Goal: Task Accomplishment & Management: Complete application form

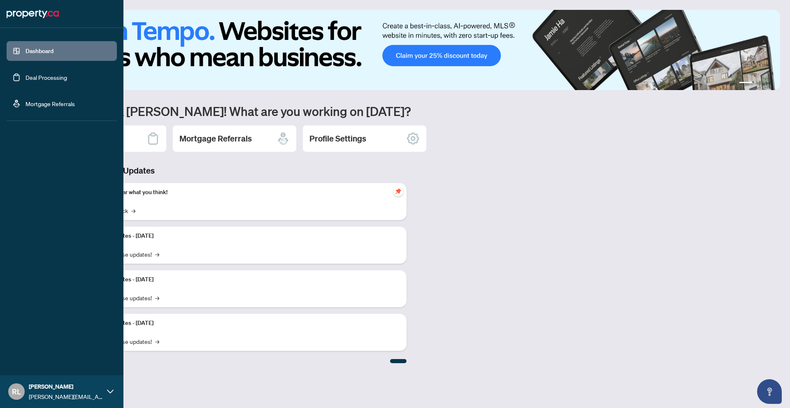
click at [26, 55] on link "Dashboard" at bounding box center [40, 50] width 28 height 7
click at [33, 74] on link "Deal Processing" at bounding box center [47, 77] width 42 height 7
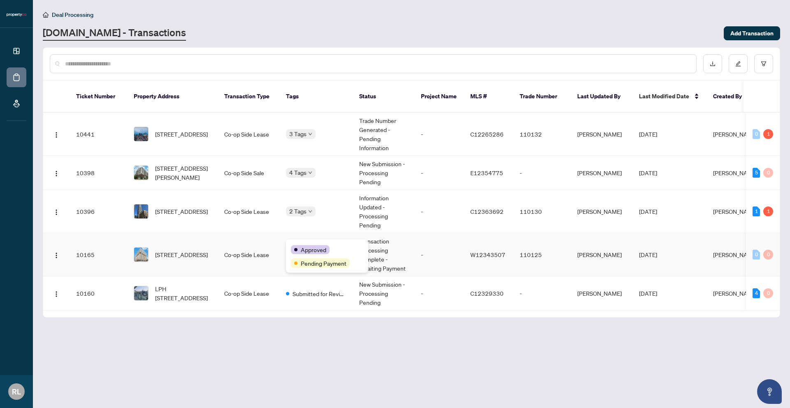
click at [309, 244] on div "Approved" at bounding box center [327, 249] width 72 height 10
click at [339, 133] on td "3 Tags" at bounding box center [315, 134] width 73 height 43
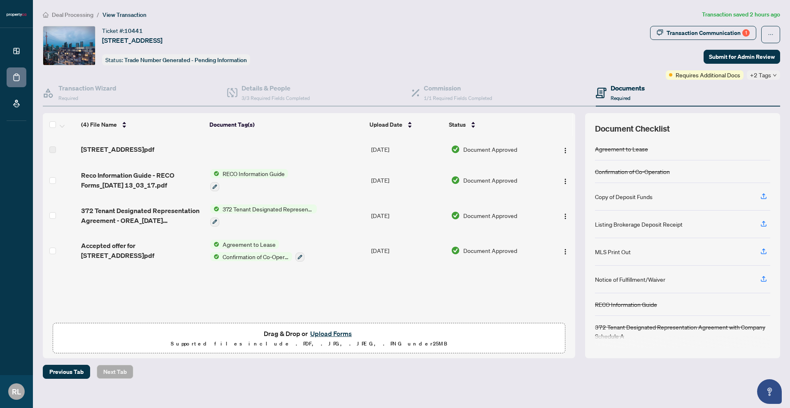
click at [329, 331] on button "Upload Forms" at bounding box center [331, 333] width 46 height 11
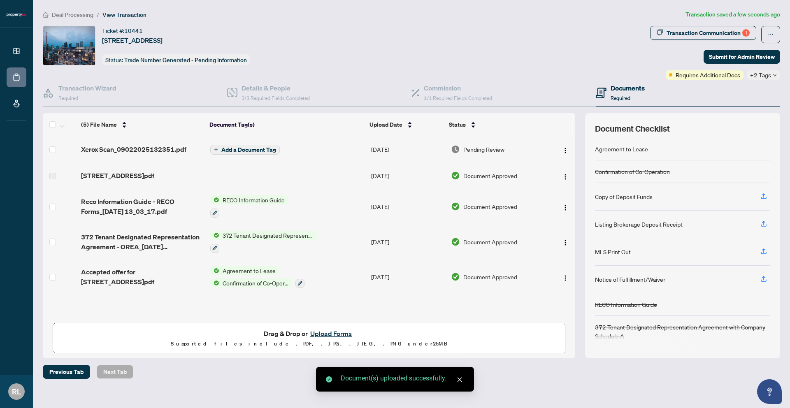
click at [262, 149] on span "Add a Document Tag" at bounding box center [248, 150] width 55 height 6
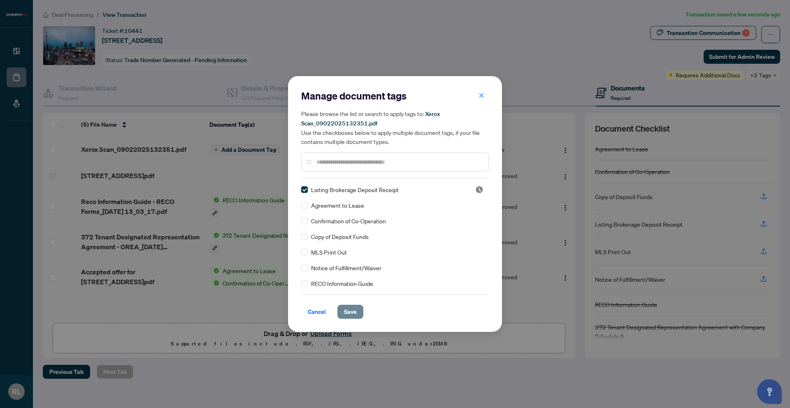
click at [353, 314] on span "Save" at bounding box center [350, 311] width 13 height 13
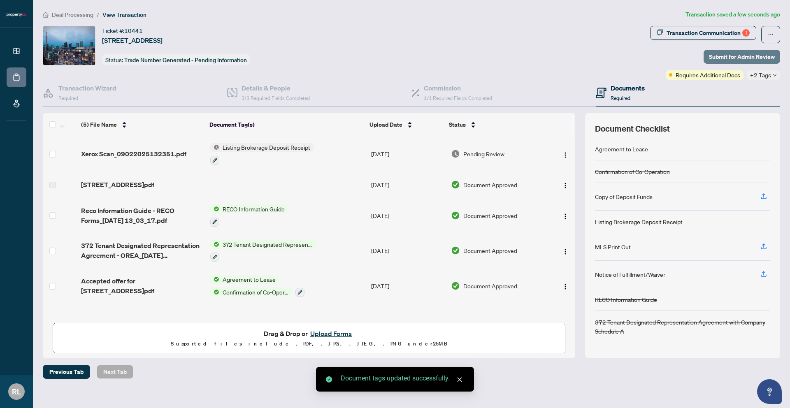
click at [751, 58] on span "Submit for Admin Review" at bounding box center [742, 56] width 66 height 13
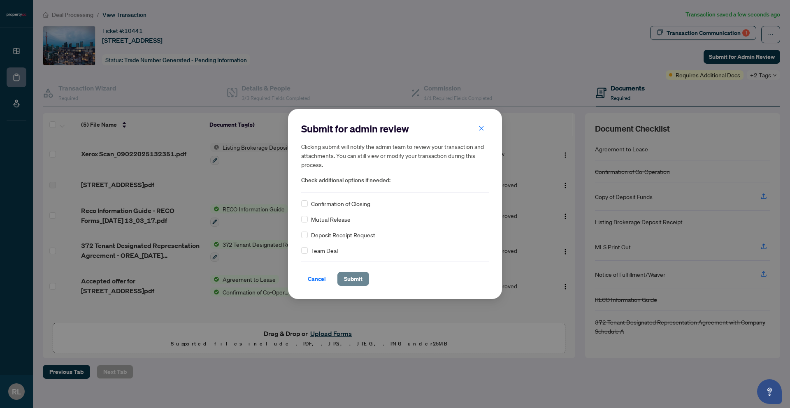
click at [352, 283] on span "Submit" at bounding box center [353, 278] width 19 height 13
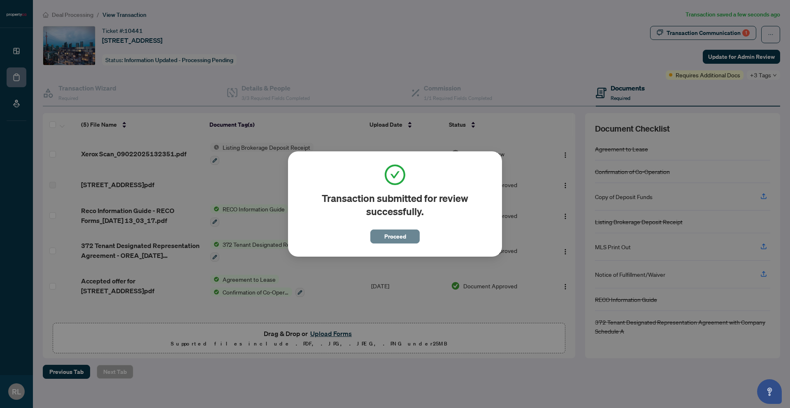
click at [394, 239] on span "Proceed" at bounding box center [395, 236] width 22 height 13
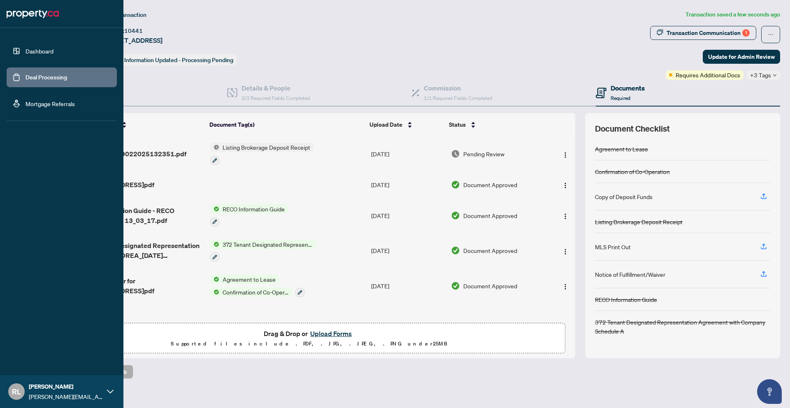
click at [26, 55] on link "Dashboard" at bounding box center [40, 50] width 28 height 7
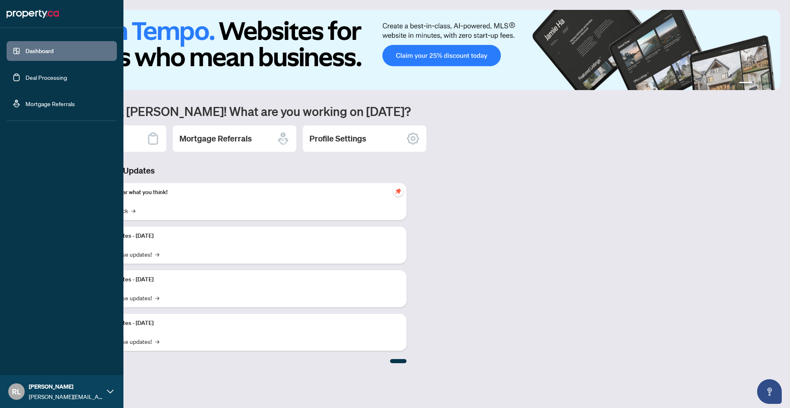
click at [26, 77] on link "Deal Processing" at bounding box center [47, 77] width 42 height 7
